Goal: Task Accomplishment & Management: Complete application form

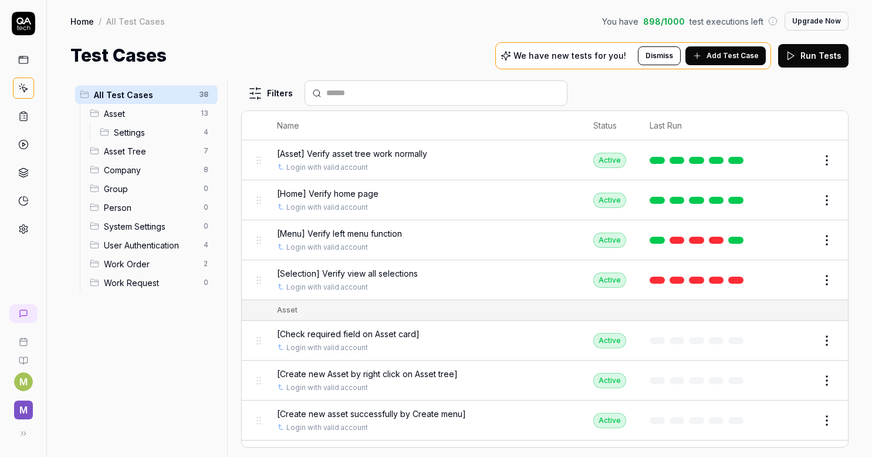
click at [569, 128] on th "Name" at bounding box center [423, 125] width 316 height 29
click at [109, 389] on div "All Test Cases 38 Asset 13 Settings 4 Asset Tree 7 Company 8 Group 0 Person 0 S…" at bounding box center [146, 261] width 152 height 362
click at [375, 42] on div "Home / All Test Cases You have 898 / 1000 test executions left Upgrade Now Home…" at bounding box center [459, 34] width 825 height 69
click at [26, 228] on icon at bounding box center [23, 229] width 11 height 11
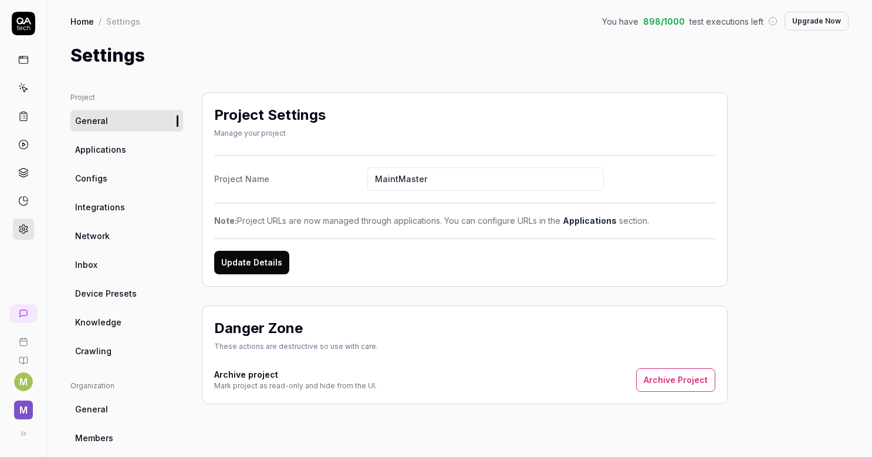
scroll to position [59, 0]
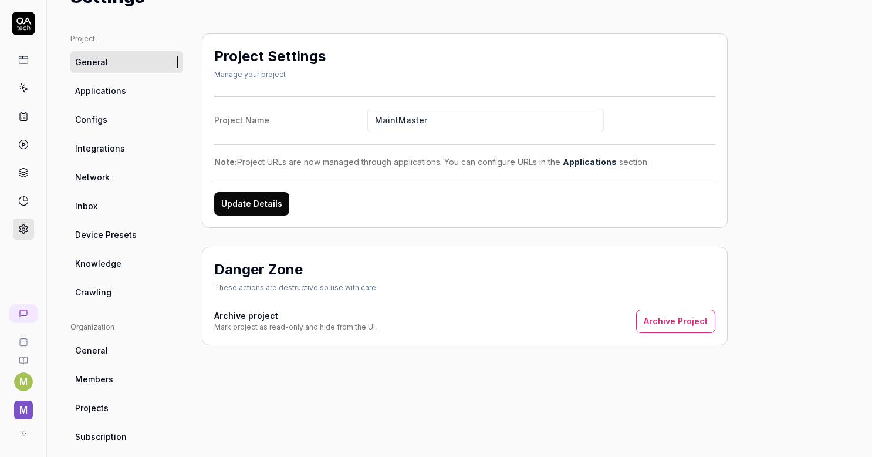
click at [94, 119] on span "Configs" at bounding box center [91, 119] width 32 height 12
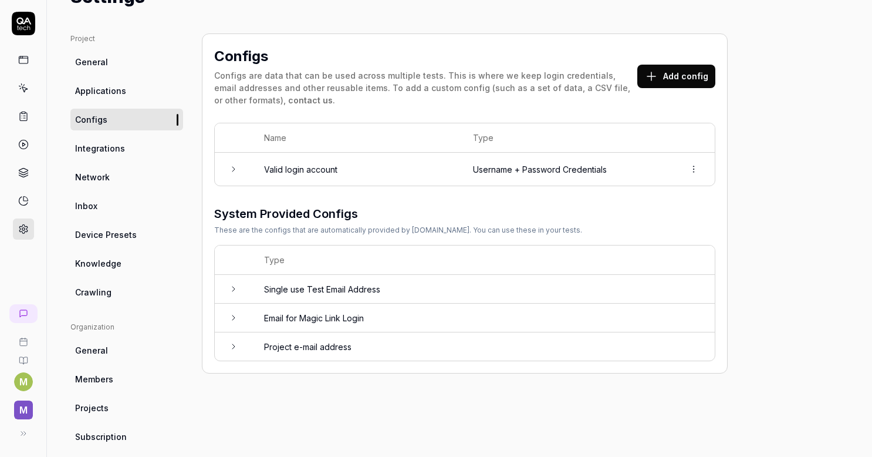
click at [676, 80] on button "Add config" at bounding box center [677, 76] width 78 height 23
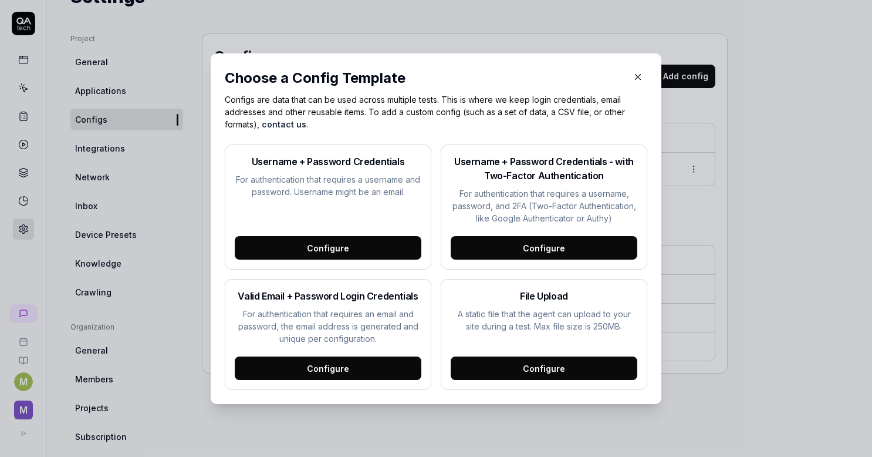
click at [344, 251] on div "Configure" at bounding box center [328, 247] width 187 height 23
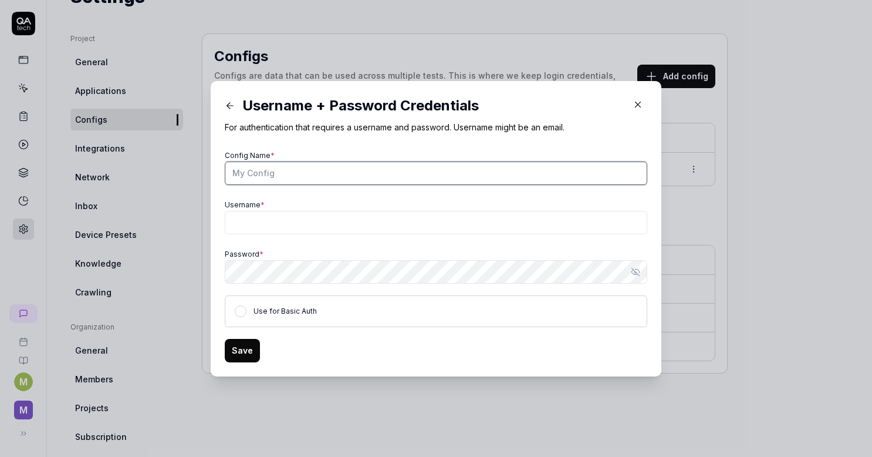
click at [264, 173] on input "Config Name *" at bounding box center [436, 172] width 423 height 23
type input "Normal User"
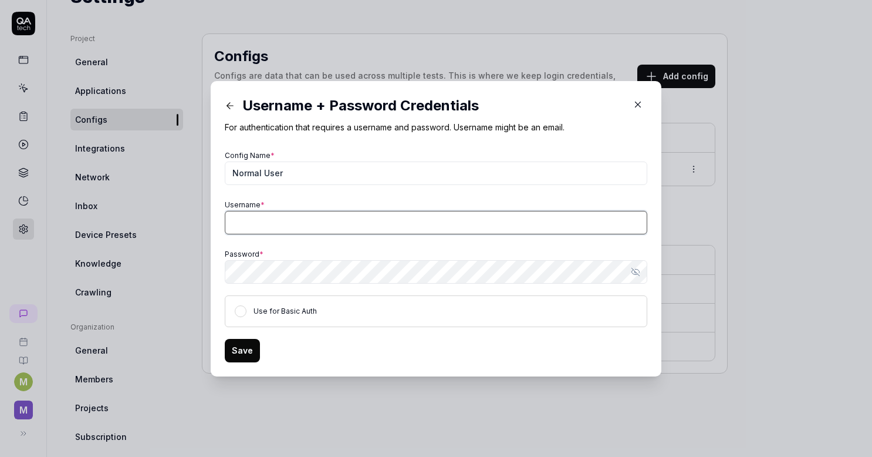
click at [259, 231] on input "Username *" at bounding box center [436, 222] width 423 height 23
type input "[EMAIL_ADDRESS][DOMAIN_NAME]"
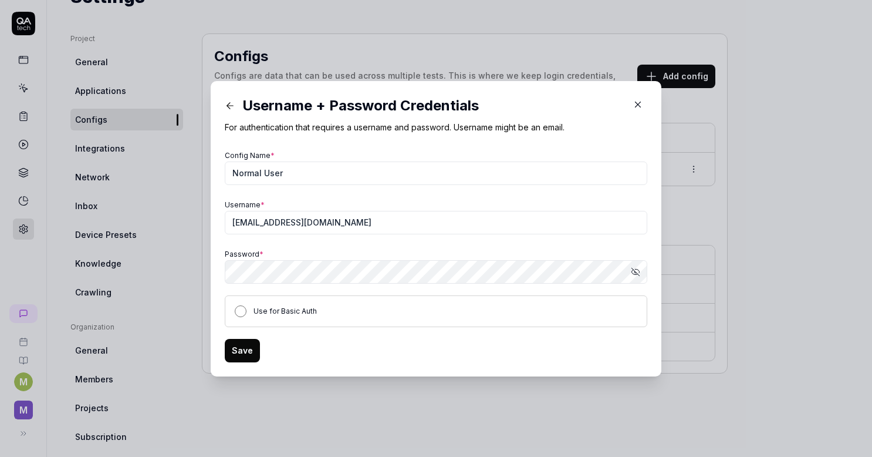
click at [238, 312] on button "Use for Basic Auth" at bounding box center [241, 311] width 12 height 12
click at [240, 350] on button "Save" at bounding box center [242, 350] width 35 height 23
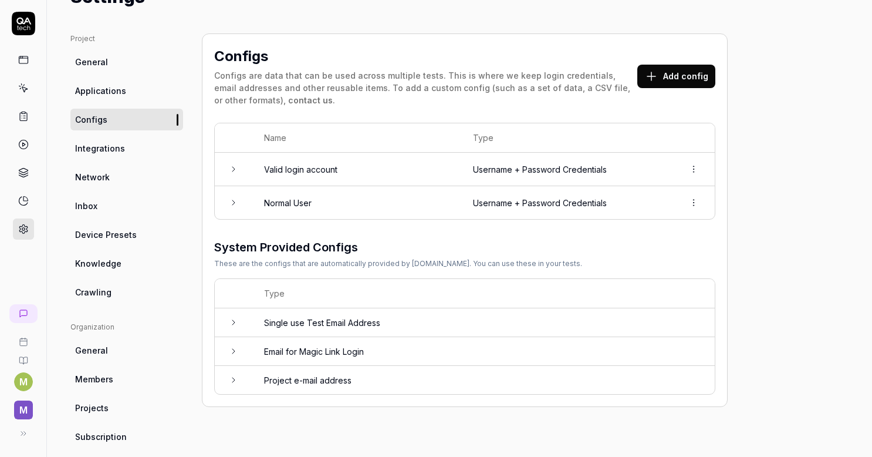
click at [14, 90] on link at bounding box center [23, 87] width 21 height 21
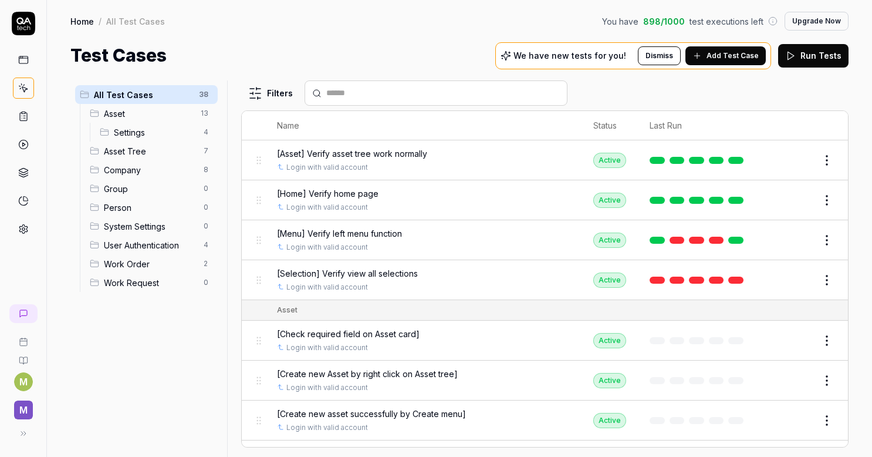
click at [138, 164] on span "Company" at bounding box center [150, 170] width 93 height 12
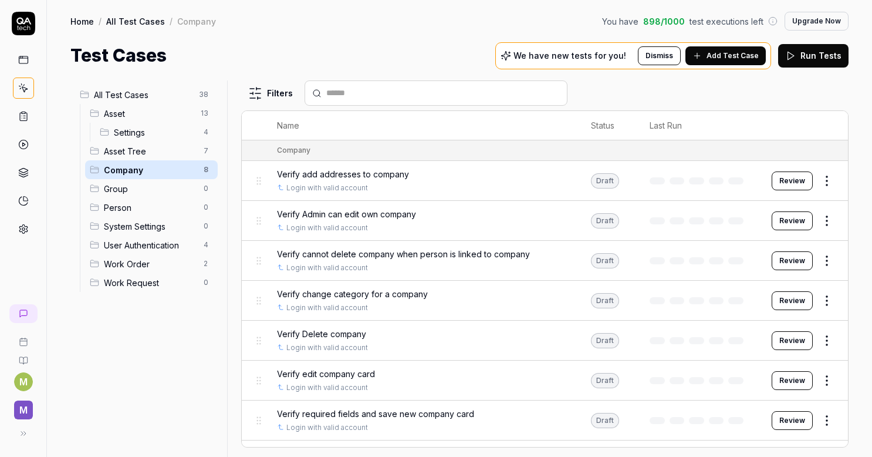
click at [726, 48] on button "Add Test Case" at bounding box center [726, 55] width 80 height 19
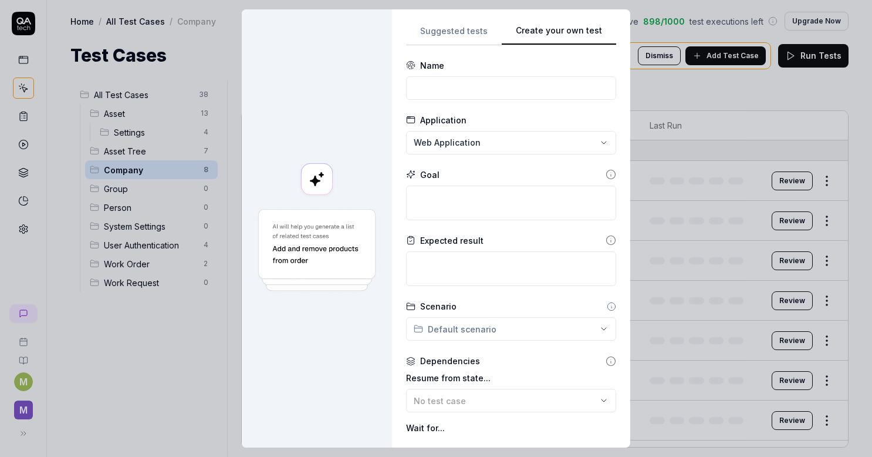
click at [574, 31] on button "Create your own test" at bounding box center [559, 34] width 114 height 21
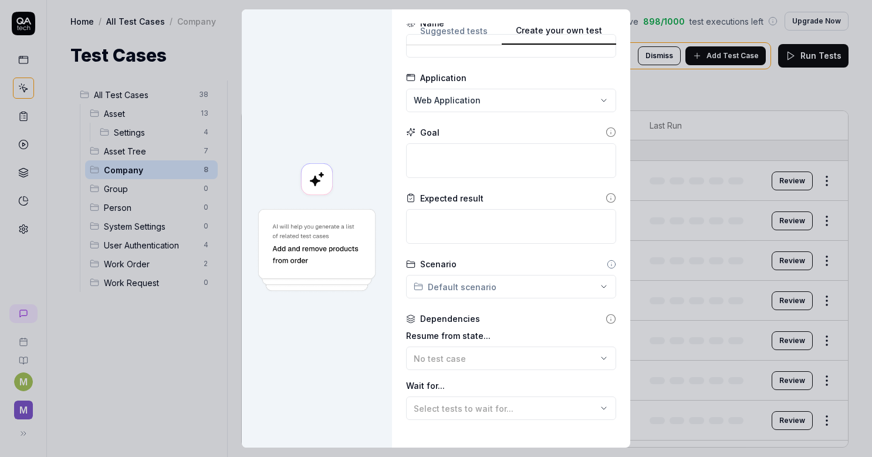
scroll to position [59, 0]
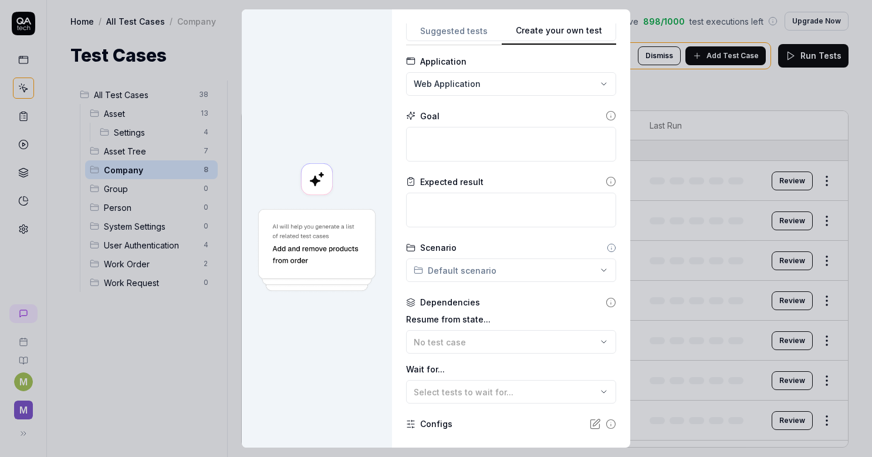
click at [463, 269] on div "**********" at bounding box center [436, 228] width 872 height 457
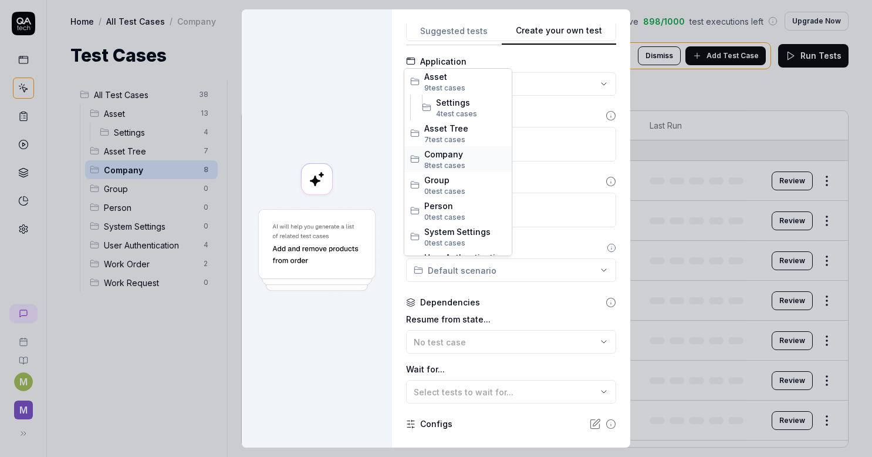
click at [457, 160] on span "8 test case s" at bounding box center [465, 165] width 82 height 11
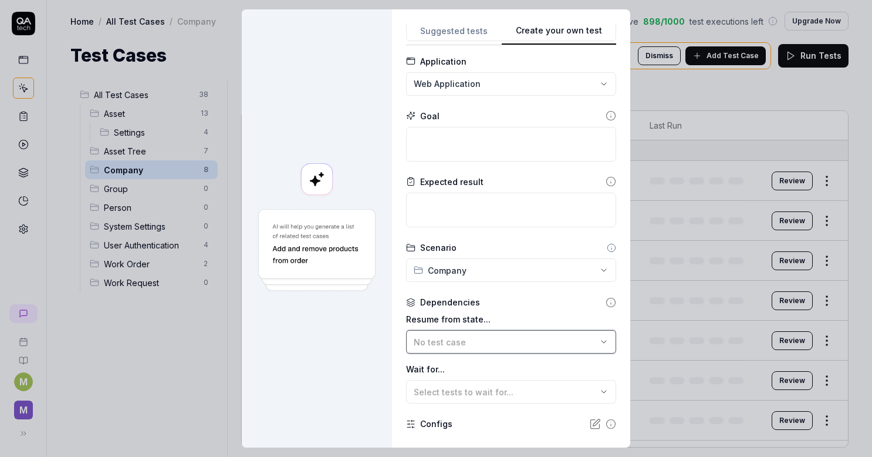
click at [445, 335] on button "No test case" at bounding box center [511, 341] width 210 height 23
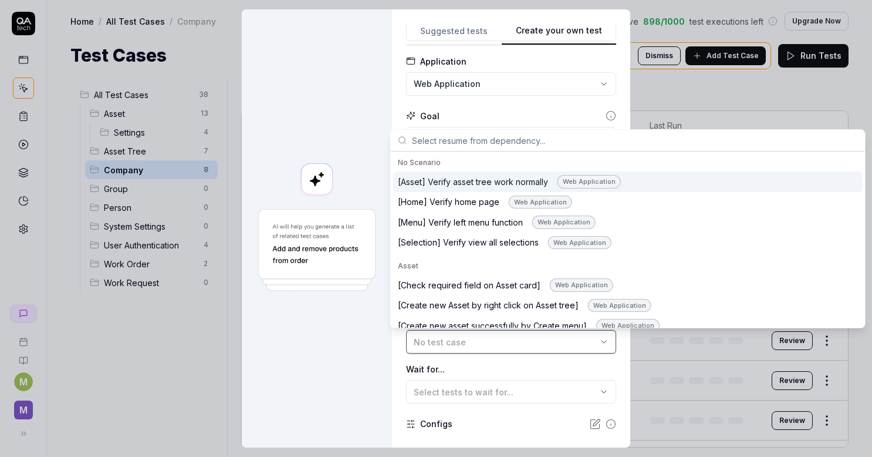
click at [444, 346] on div "No test case" at bounding box center [505, 342] width 183 height 12
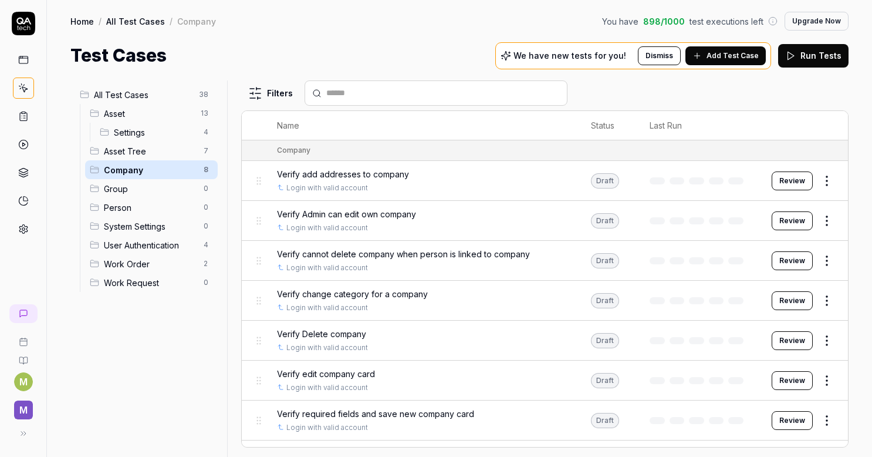
click at [723, 57] on span "Add Test Case" at bounding box center [733, 55] width 52 height 11
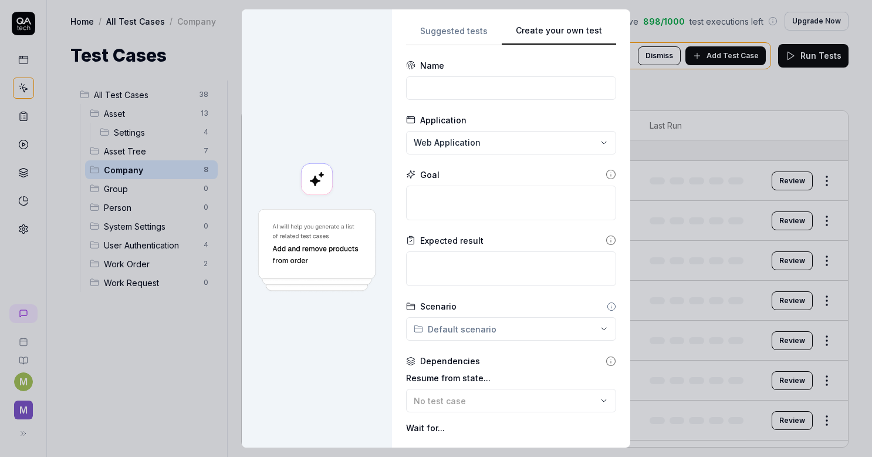
scroll to position [0, 0]
click at [515, 94] on input at bounding box center [511, 87] width 210 height 23
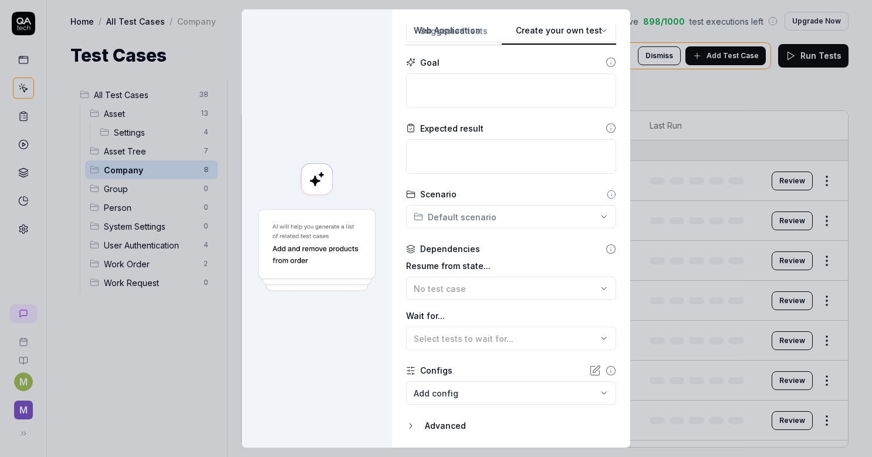
scroll to position [149, 0]
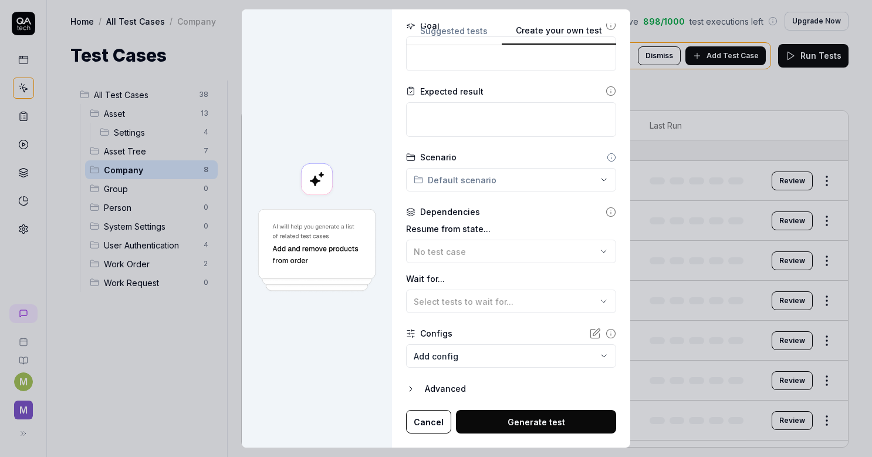
type input "Login with normal user"
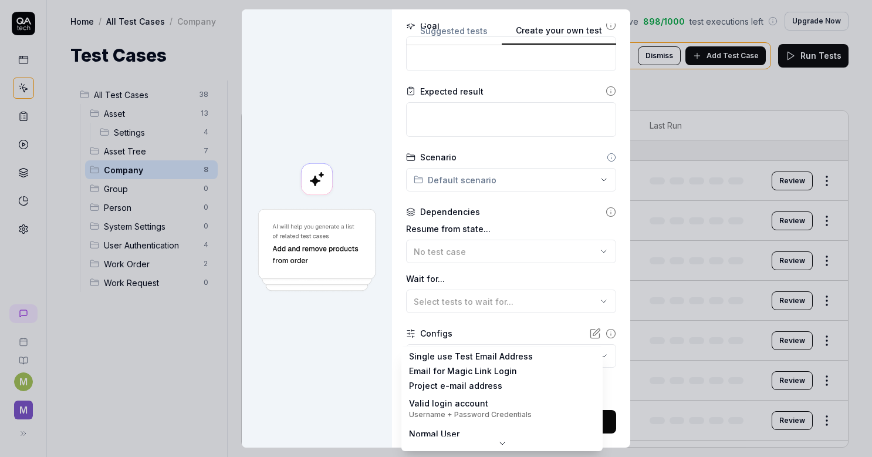
click at [525, 355] on body "M M Home / All Test Cases / Company You have 898 / 1000 test executions left Up…" at bounding box center [436, 228] width 872 height 457
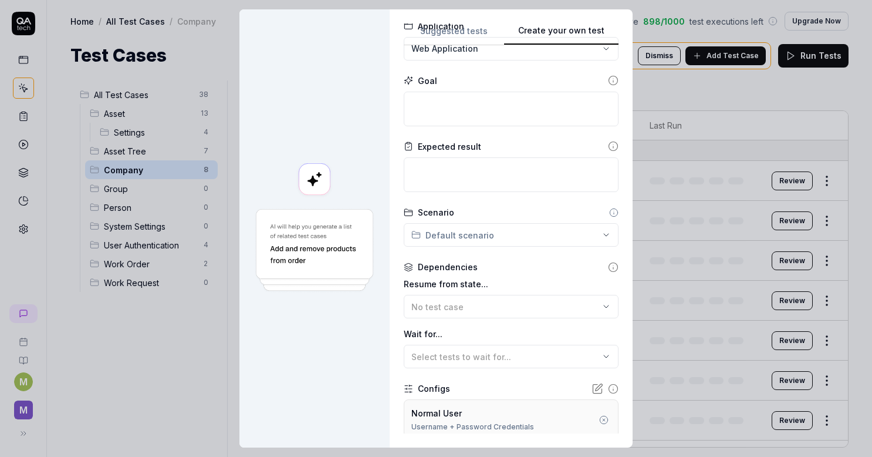
scroll to position [32, 0]
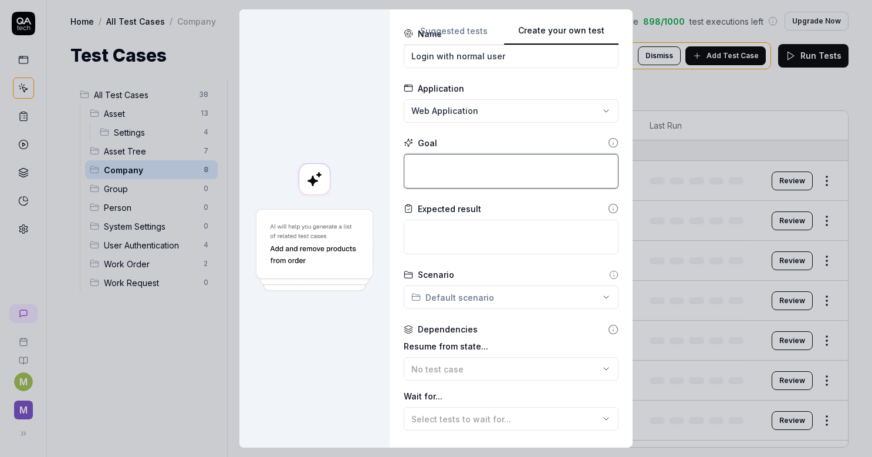
click at [426, 169] on textarea at bounding box center [511, 171] width 215 height 35
type textarea "*"
type textarea "L"
type textarea "*"
type textarea "Lo"
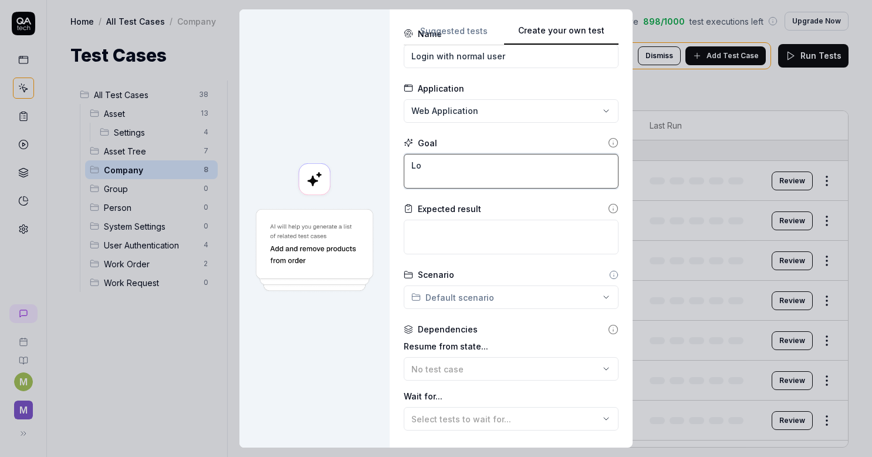
type textarea "*"
type textarea "Logi"
type textarea "*"
type textarea "Login"
type textarea "*"
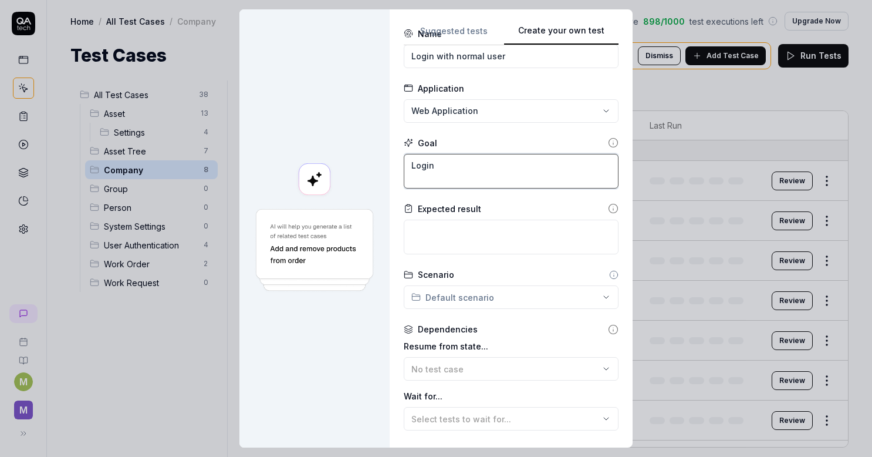
type textarea "Login ư"
type textarea "*"
type textarea "Login"
type textarea "*"
type textarea "Login w"
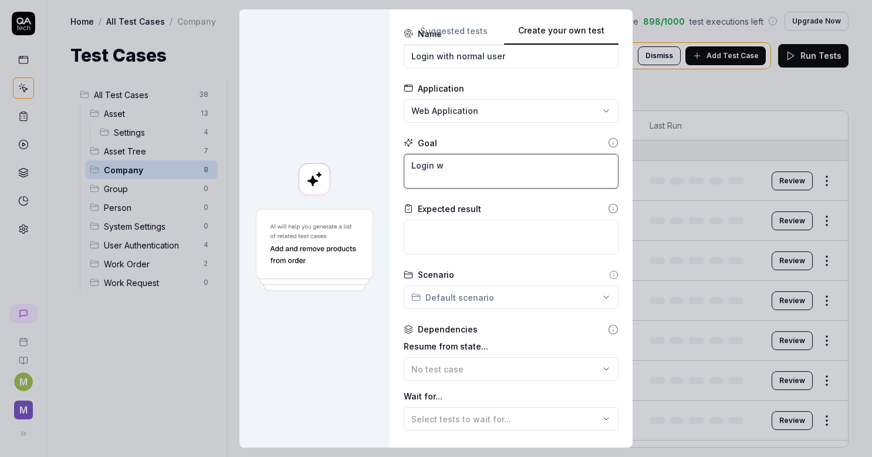
type textarea "*"
type textarea "Login wi"
type textarea "*"
type textarea "Login wit"
type textarea "*"
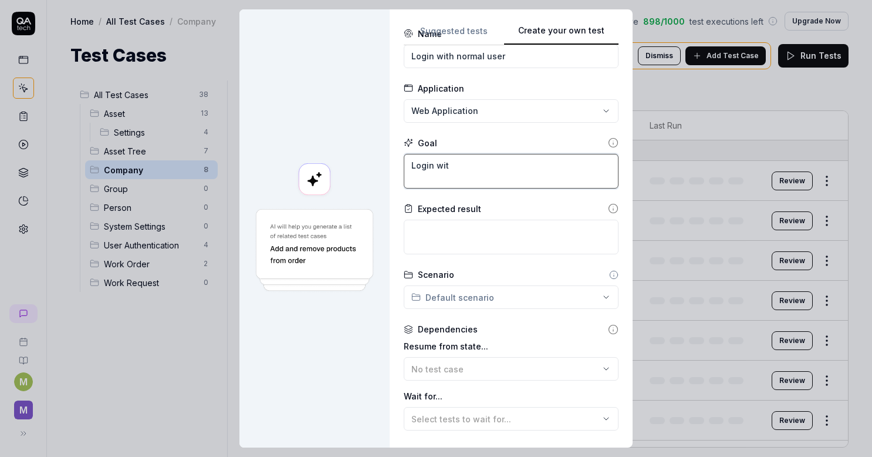
type textarea "Login with"
type textarea "*"
type textarea "Login with"
type textarea "*"
type textarea "Login with c"
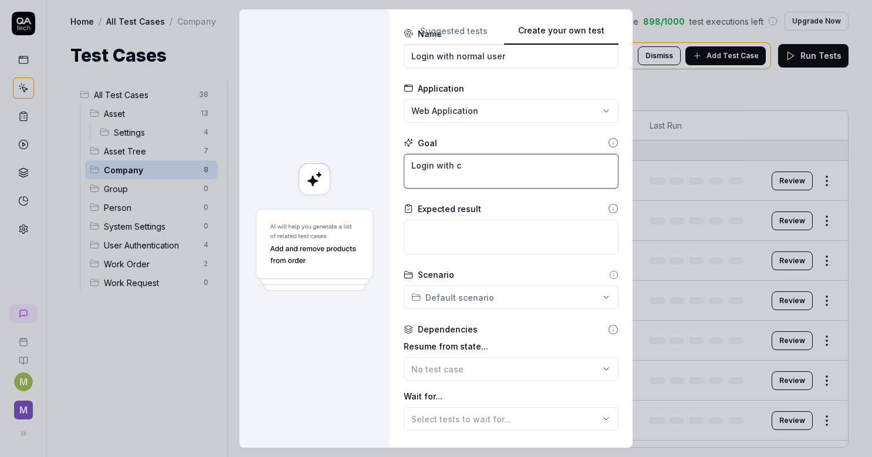
type textarea "*"
type textarea "Login with co"
type textarea "*"
type textarea "Login with còn"
type textarea "*"
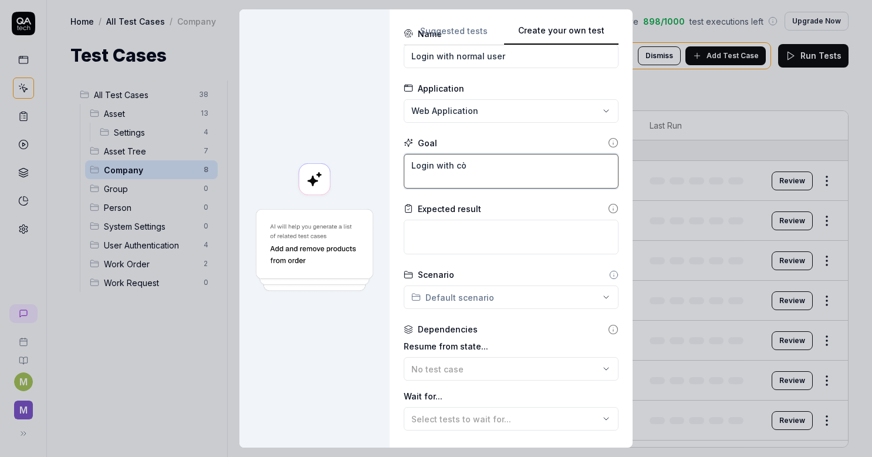
type textarea "Login with c"
type textarea "*"
type textarea "Login with conf"
type textarea "*"
type textarea "Login with confi"
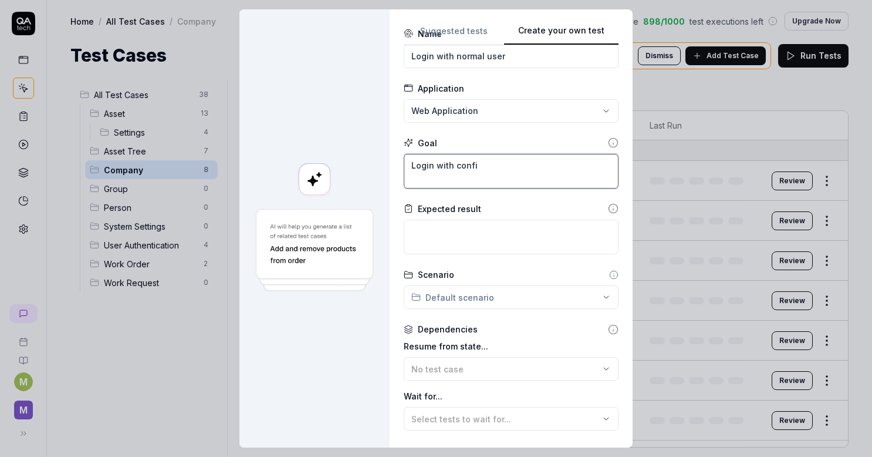
type textarea "*"
type textarea "Login with config"
type textarea "*"
type textarea "Login with config"
type textarea "*"
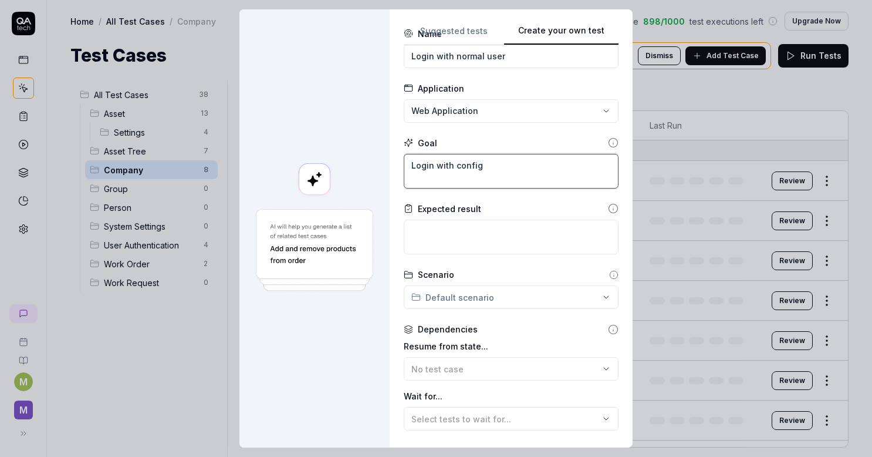
type textarea "Login with config ú"
type textarea "*"
type textarea "Login with config"
type textarea "*"
type textarea "Login with config us"
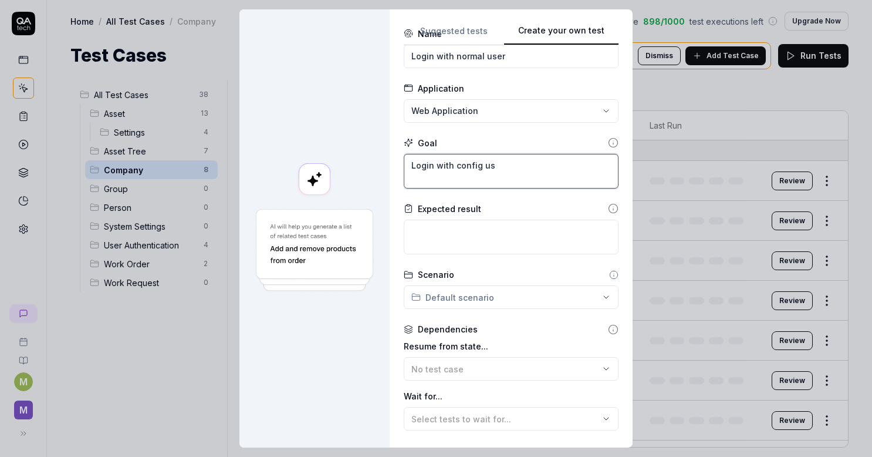
type textarea "*"
type textarea "Login with config use"
type textarea "*"
type textarea "Login with config user"
click at [441, 247] on textarea at bounding box center [511, 237] width 215 height 35
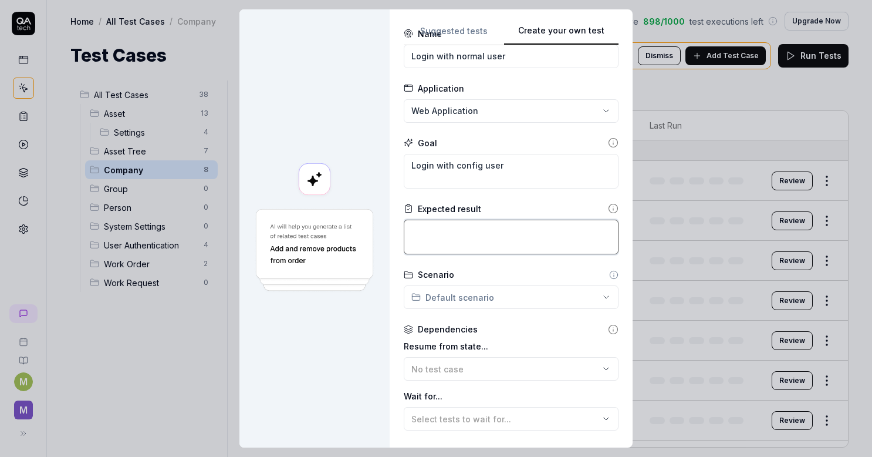
type textarea "*"
type textarea "L"
type textarea "*"
type textarea "Lo"
type textarea "*"
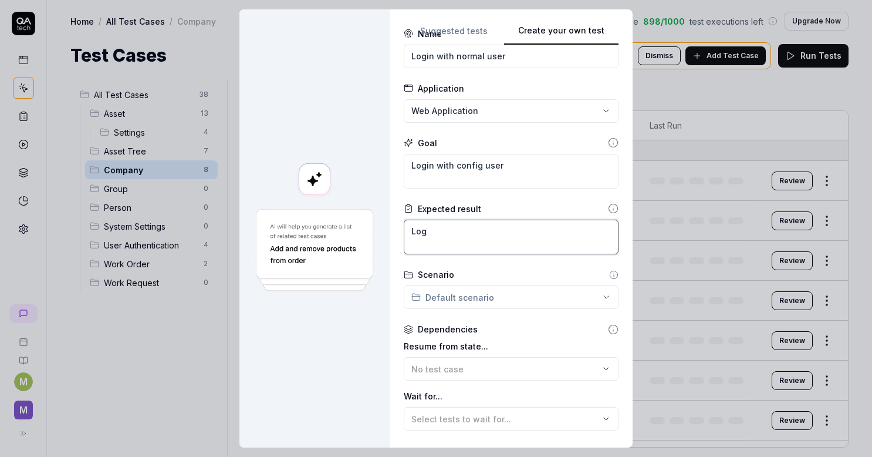
type textarea "Logi"
type textarea "*"
type textarea "Login"
type textarea "*"
type textarea "Login"
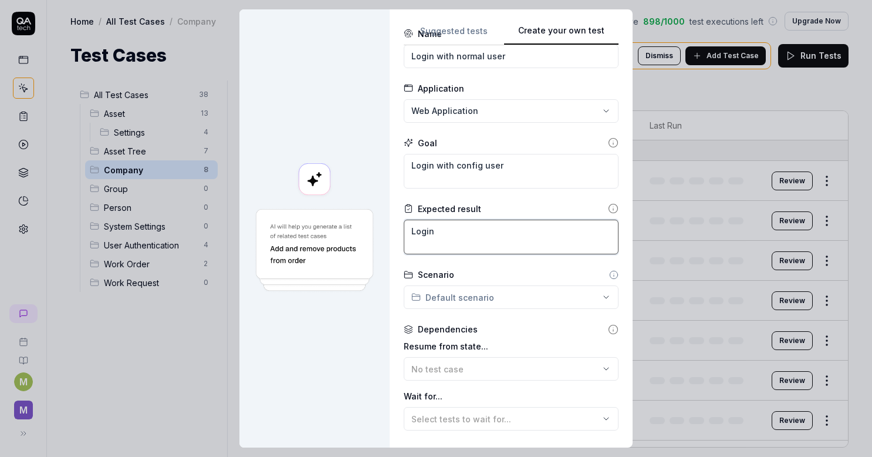
type textarea "*"
type textarea "Login su"
type textarea "*"
type textarea "Login suc"
type textarea "*"
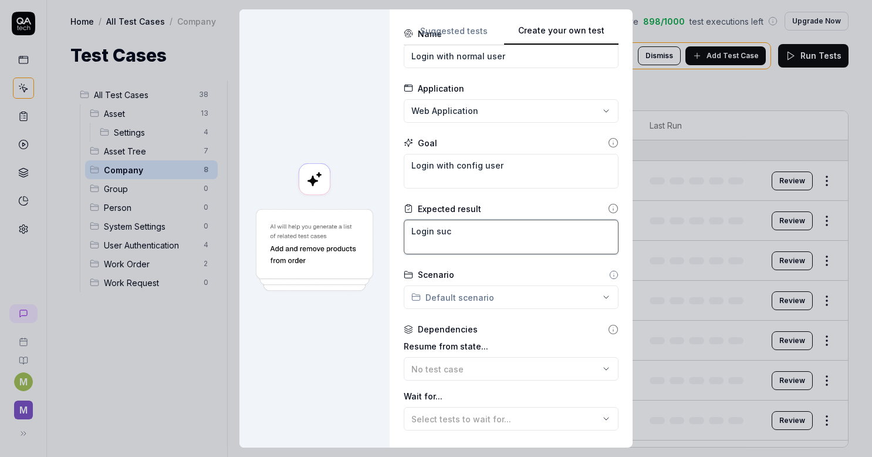
type textarea "Login succ"
type textarea "*"
type textarea "Login succe"
type textarea "*"
type textarea "Login succes"
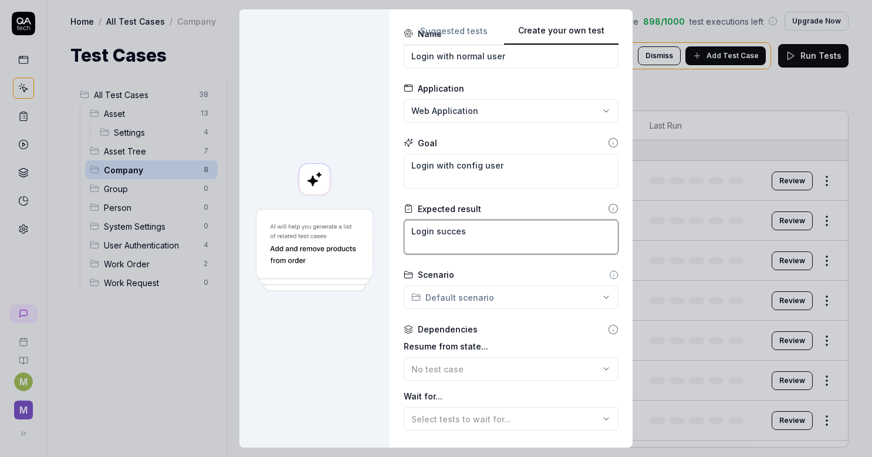
type textarea "*"
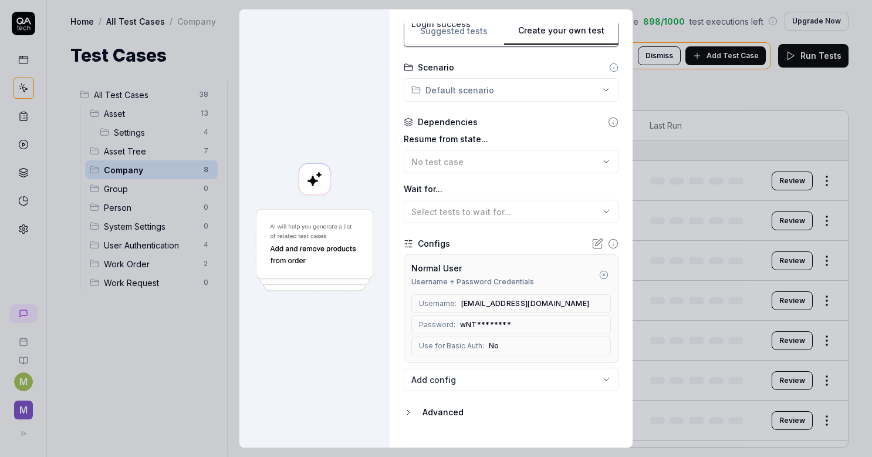
scroll to position [261, 0]
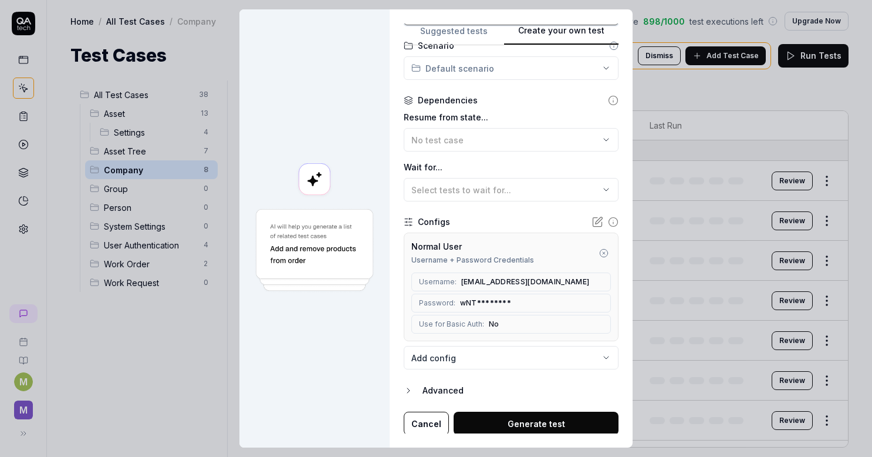
type textarea "Login success"
click at [514, 415] on button "Generate test" at bounding box center [536, 423] width 165 height 23
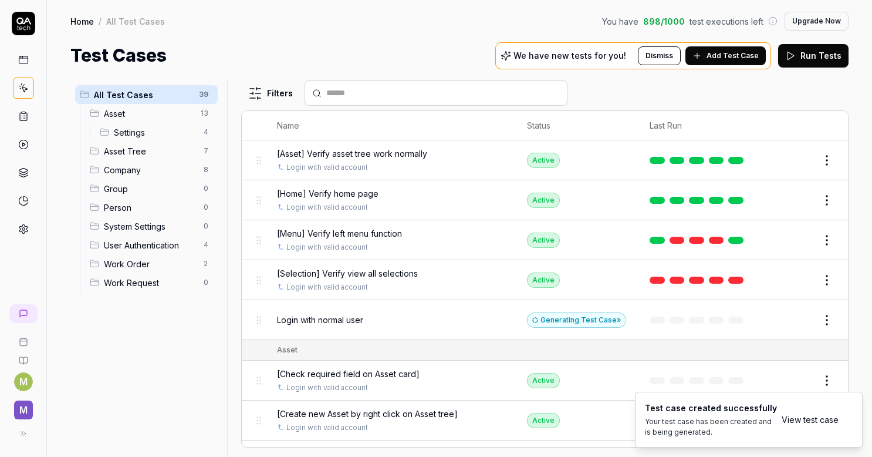
click at [306, 318] on span "Login with normal user" at bounding box center [320, 320] width 86 height 12
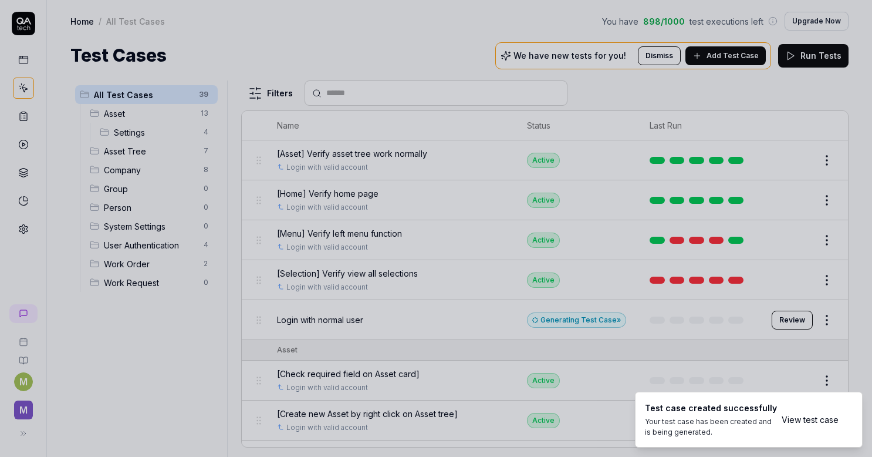
click at [186, 384] on div at bounding box center [436, 228] width 872 height 457
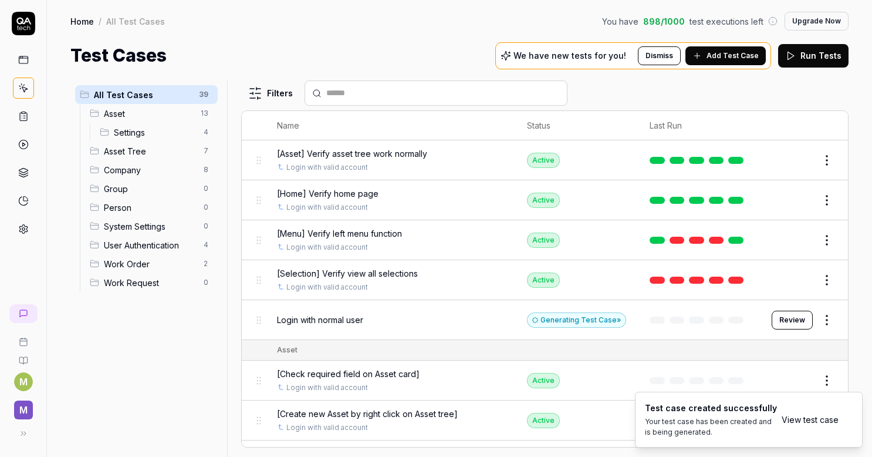
click at [574, 318] on div "Generating Test Case »" at bounding box center [576, 319] width 99 height 15
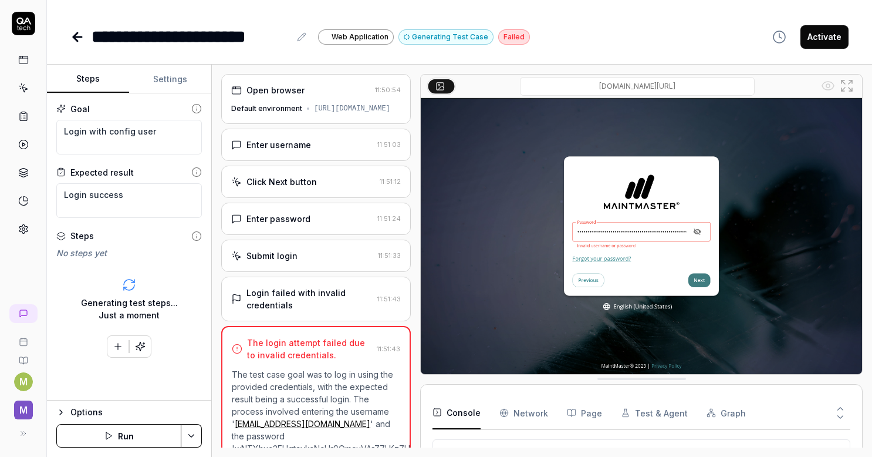
click at [20, 224] on icon at bounding box center [23, 229] width 11 height 11
type textarea "*"
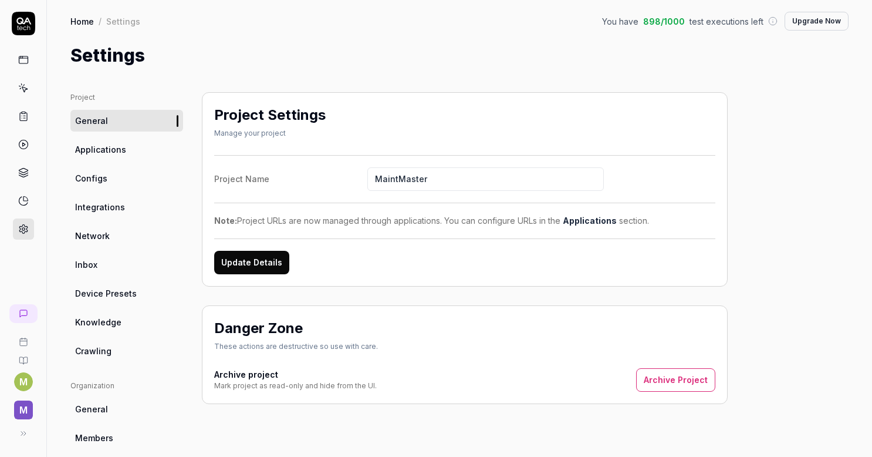
click at [103, 186] on link "Configs" at bounding box center [126, 178] width 113 height 22
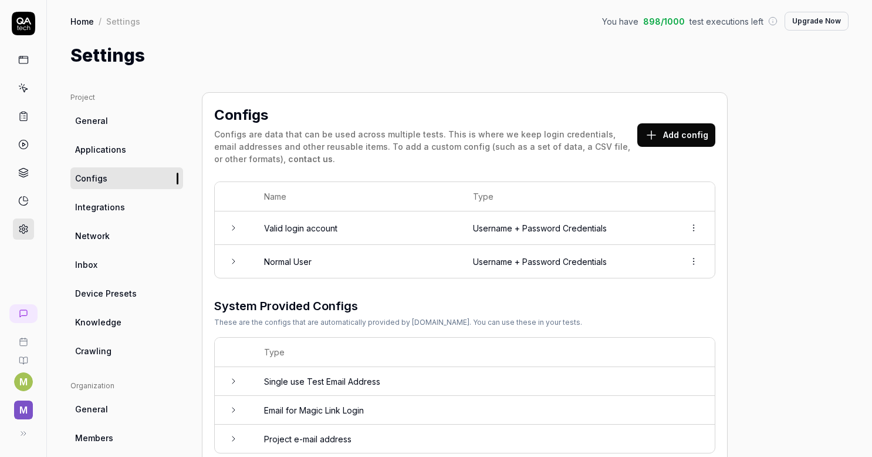
click at [699, 261] on html "M M Home / Settings You have 898 / 1000 test executions left Upgrade Now Home /…" at bounding box center [436, 228] width 872 height 457
click at [226, 261] on html "M M Home / Settings You have 898 / 1000 test executions left Upgrade Now Home /…" at bounding box center [436, 228] width 872 height 457
click at [230, 260] on icon at bounding box center [233, 261] width 9 height 9
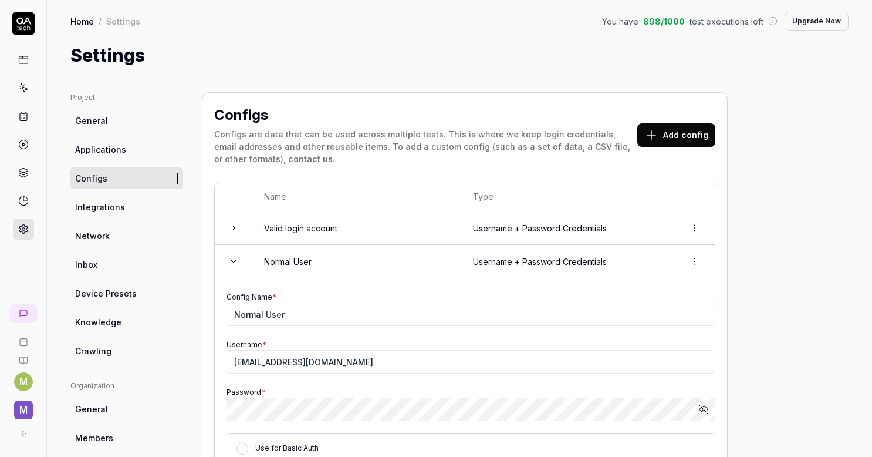
click at [703, 406] on icon "button" at bounding box center [703, 409] width 9 height 9
click at [205, 359] on div "Configs Configs are data that can be used across multiple tests. This is where …" at bounding box center [465, 395] width 526 height 607
click at [803, 369] on div "Project General Applications Configs Integrations Network Inbox Device Presets …" at bounding box center [459, 395] width 778 height 607
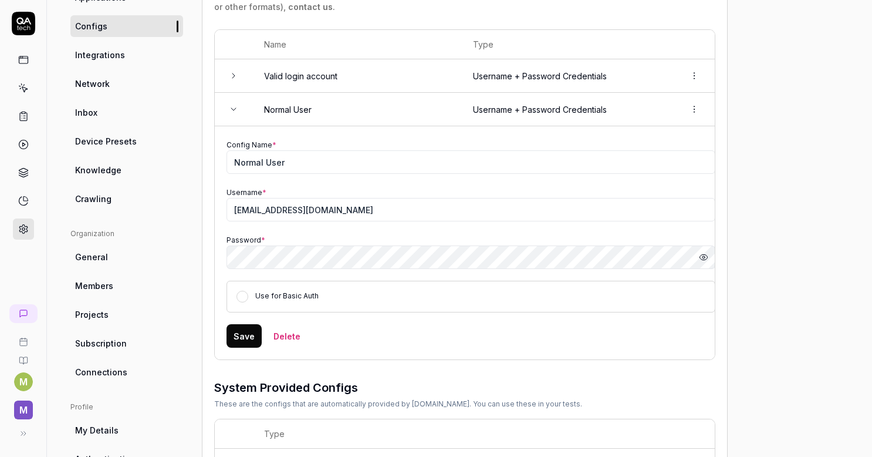
scroll to position [176, 0]
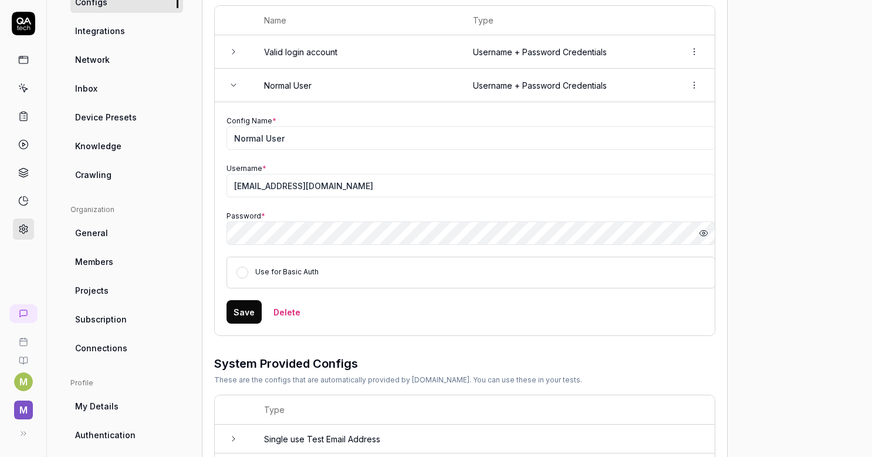
click at [222, 306] on td "Config Name * Normal User Username * [EMAIL_ADDRESS][DOMAIN_NAME] Password * Hi…" at bounding box center [465, 218] width 501 height 233
click at [242, 309] on button "Save" at bounding box center [244, 311] width 35 height 23
